Goal: Check status

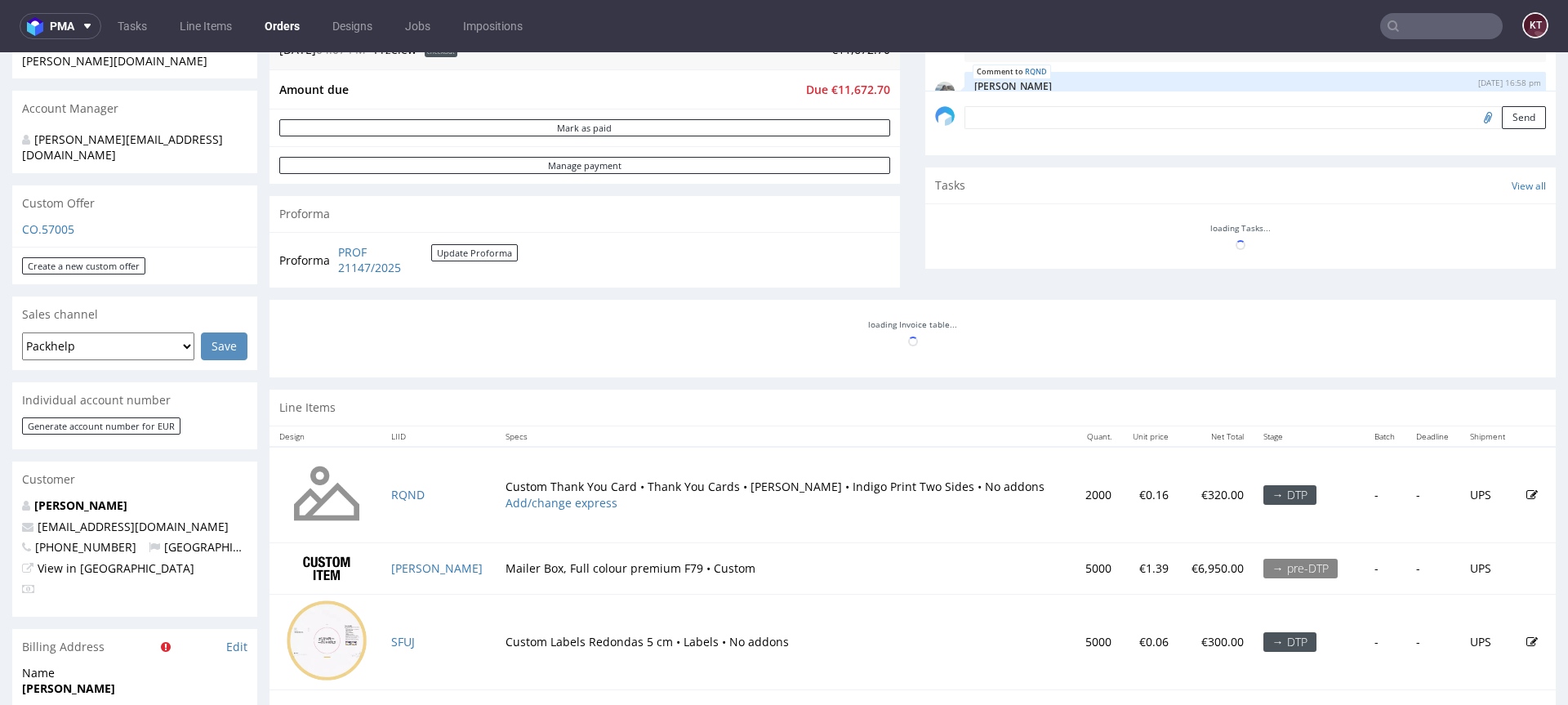
scroll to position [501, 0]
click at [111, 562] on link "View in [GEOGRAPHIC_DATA]" at bounding box center [115, 569] width 157 height 15
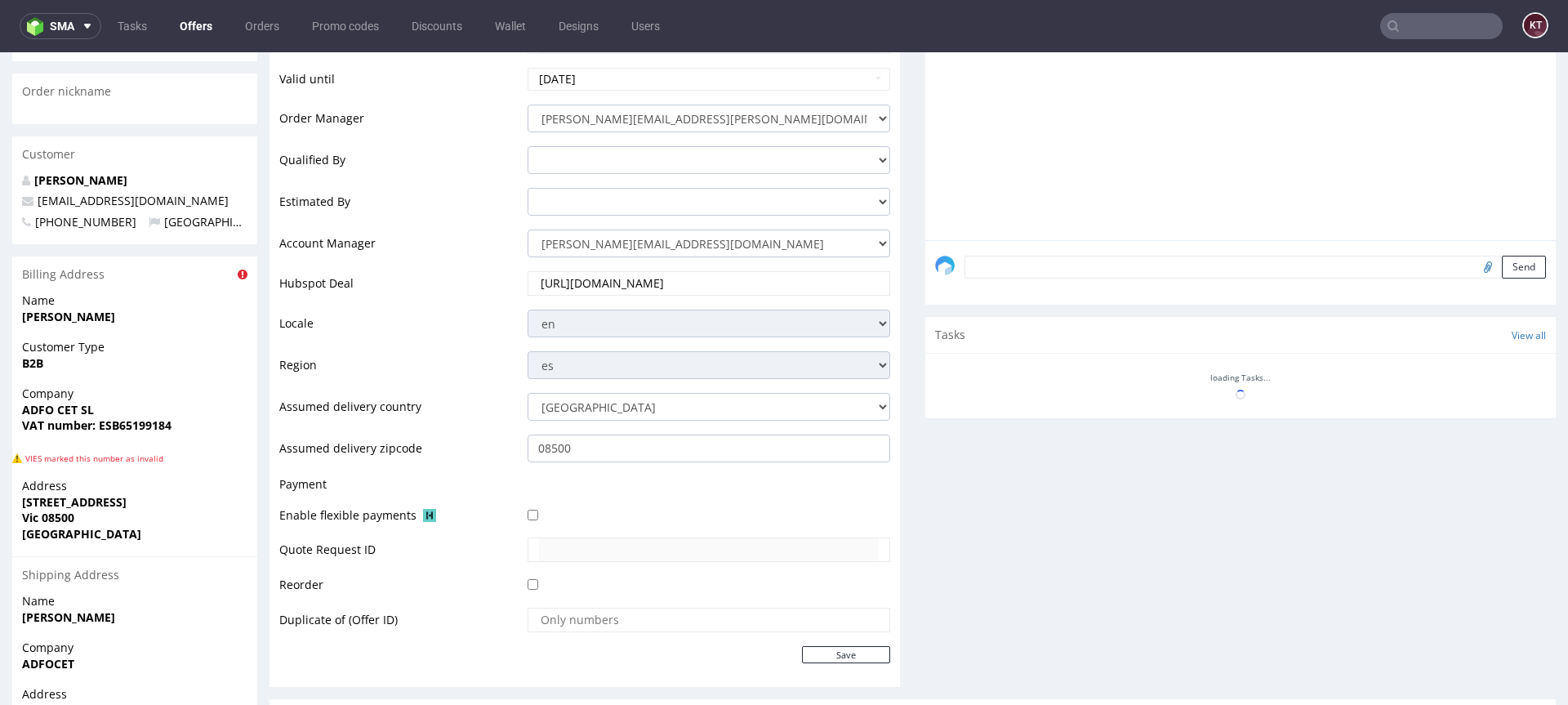
scroll to position [583, 0]
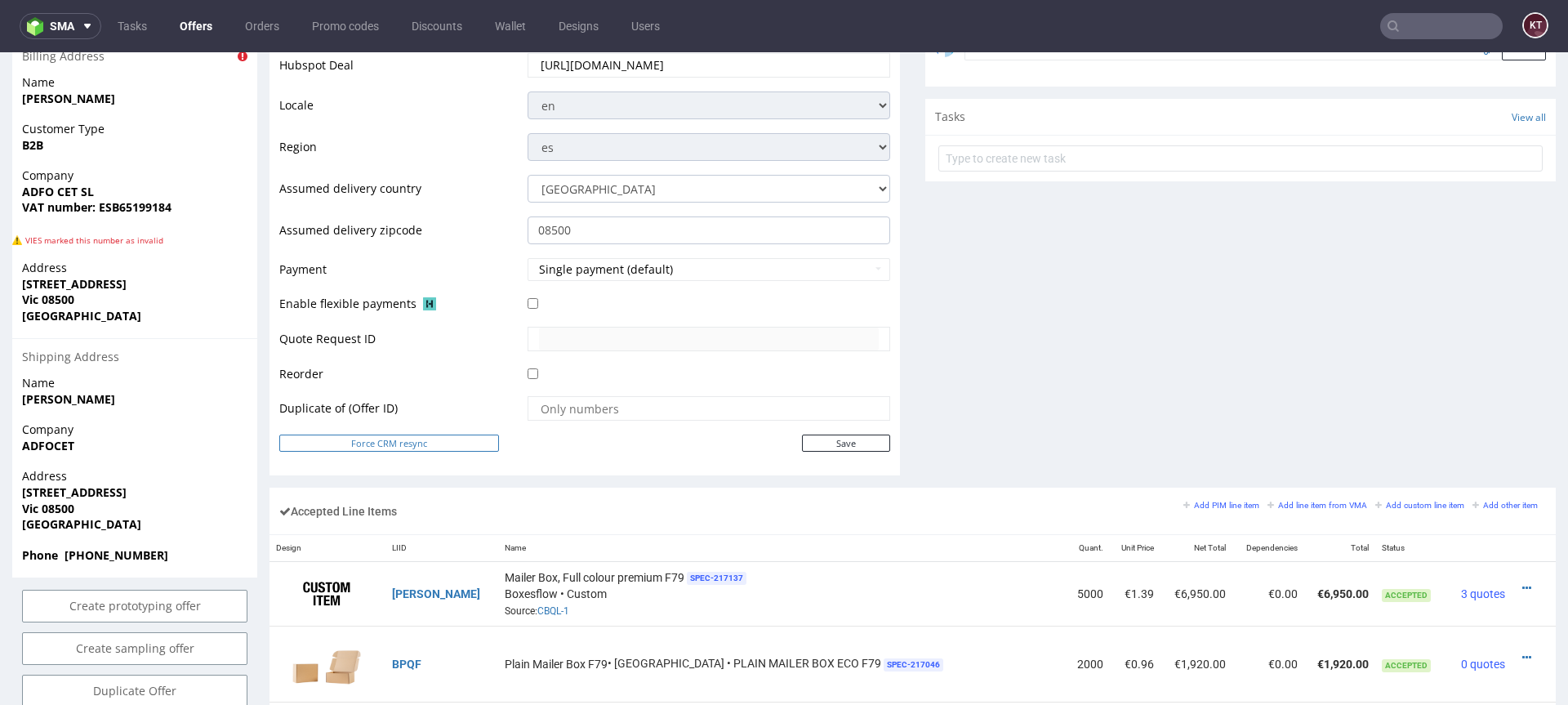
click at [381, 443] on button "Force CRM resync" at bounding box center [388, 443] width 219 height 17
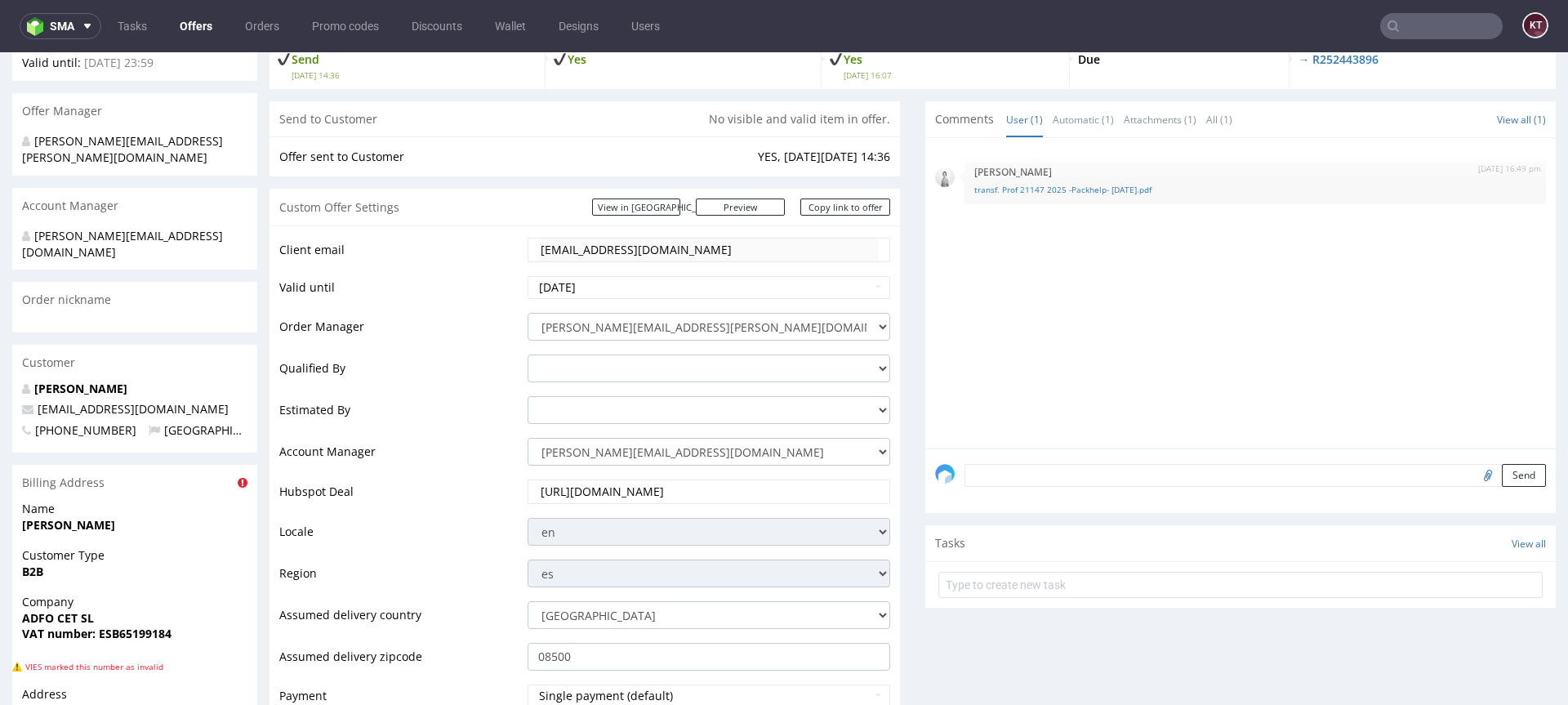
scroll to position [0, 0]
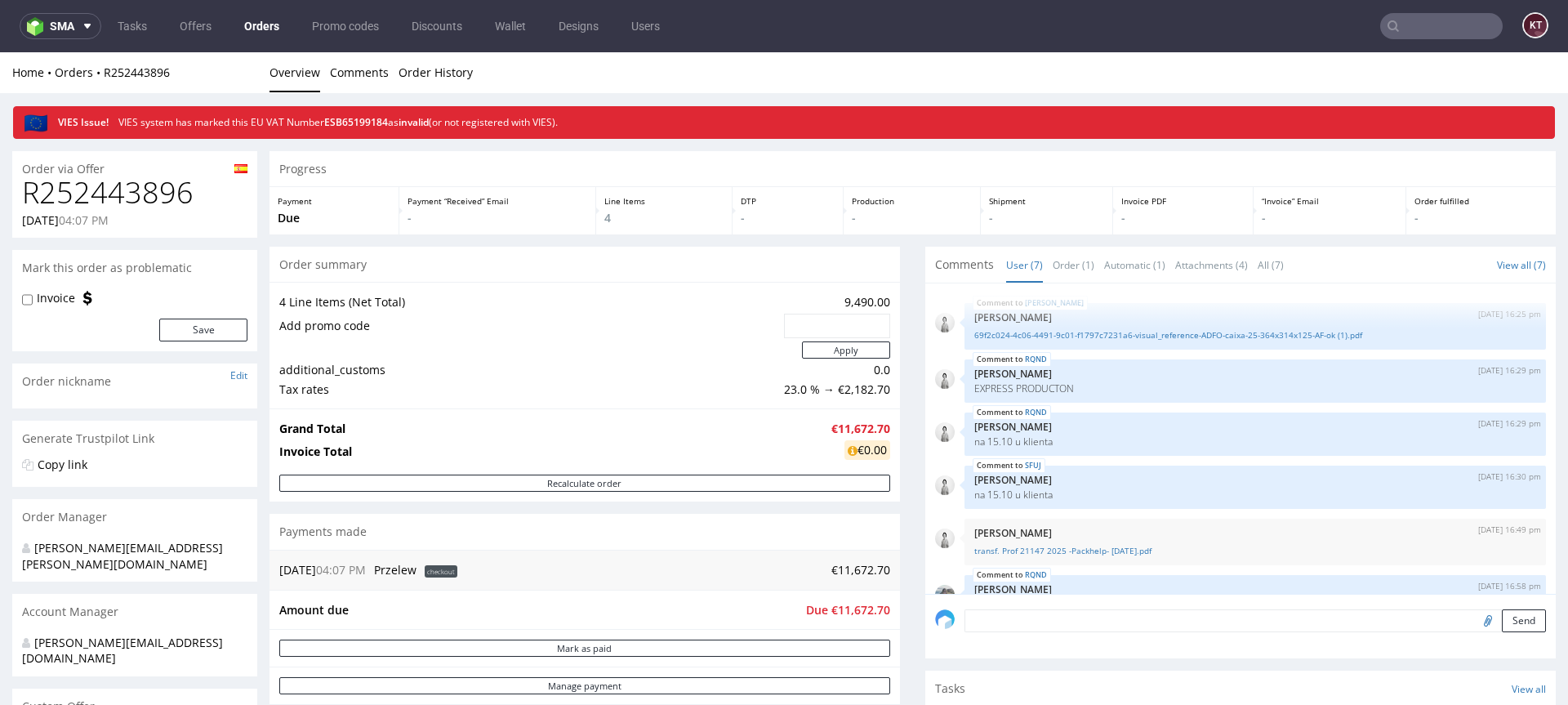
scroll to position [131, 0]
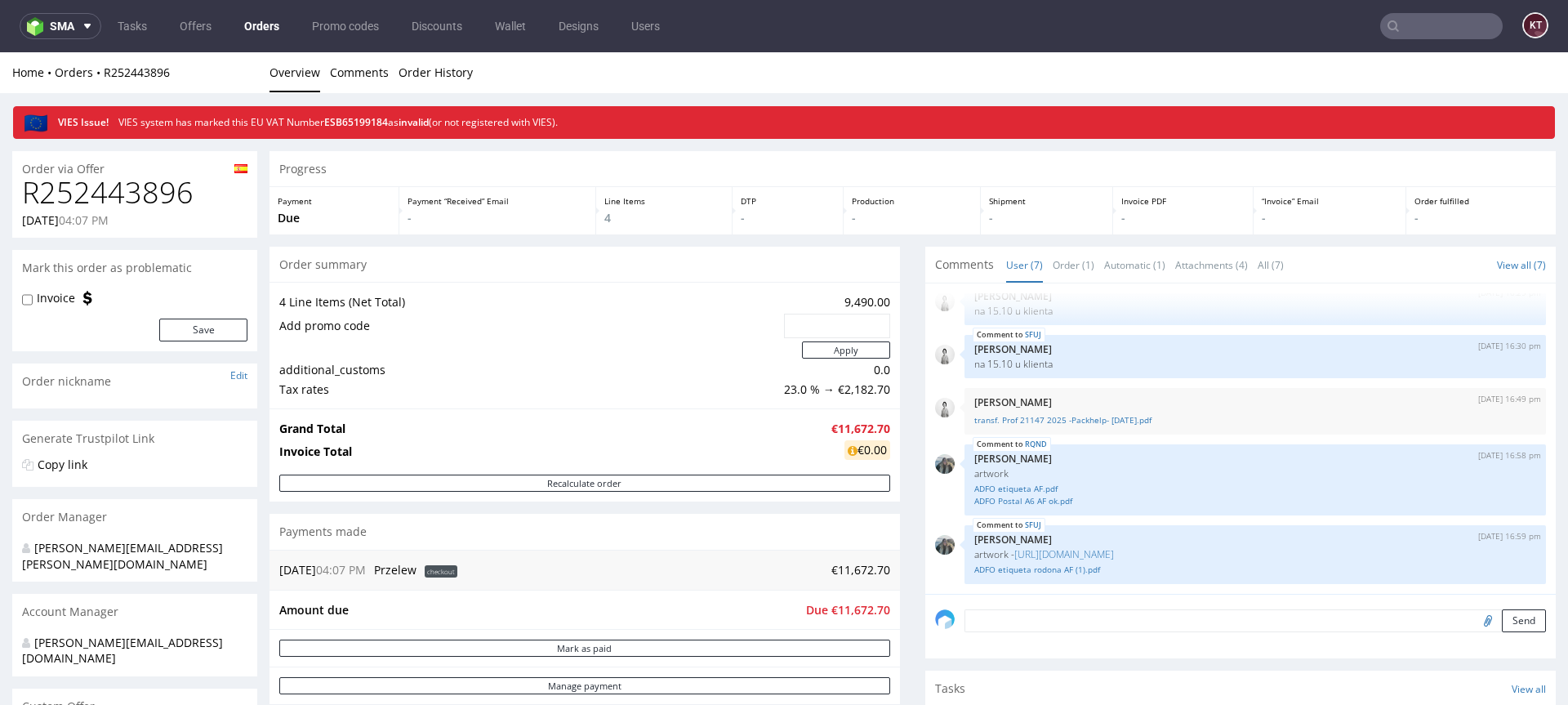
click at [647, 419] on div "Grand Total €11,672.70 Invoice Total €0.00" at bounding box center [585, 441] width 631 height 66
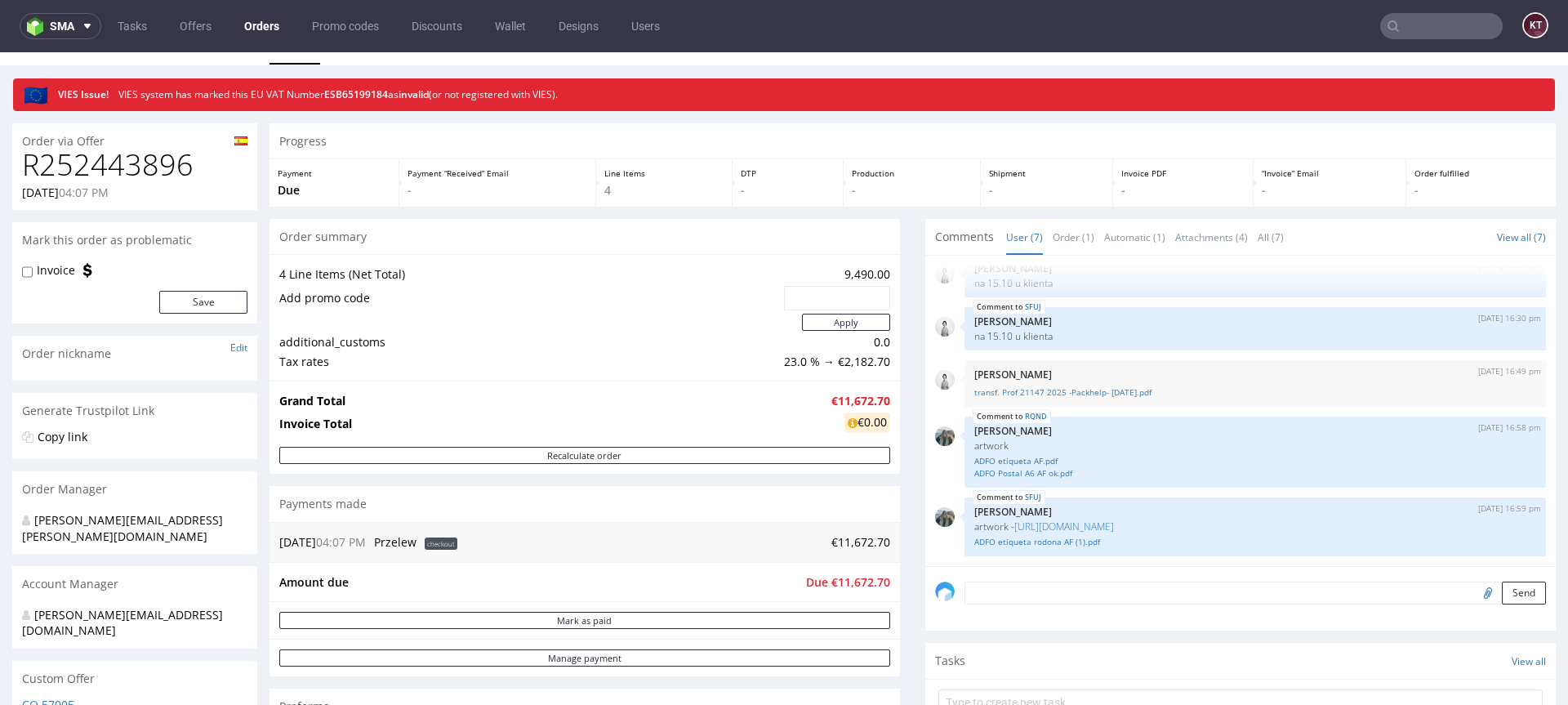
scroll to position [0, 0]
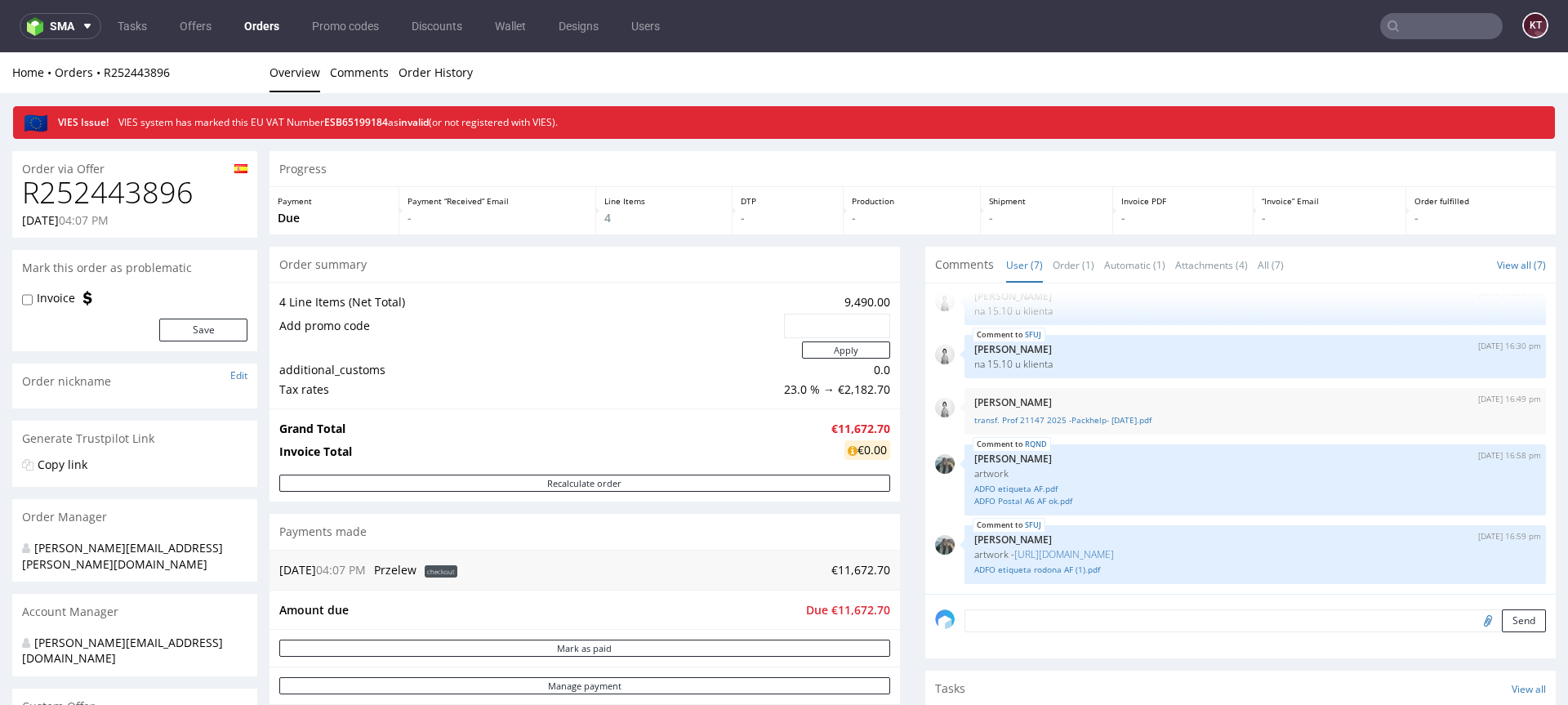
click at [647, 419] on div "Grand Total €11,672.70 Invoice Total €0.00" at bounding box center [585, 441] width 631 height 66
